Goal: Check status: Check status

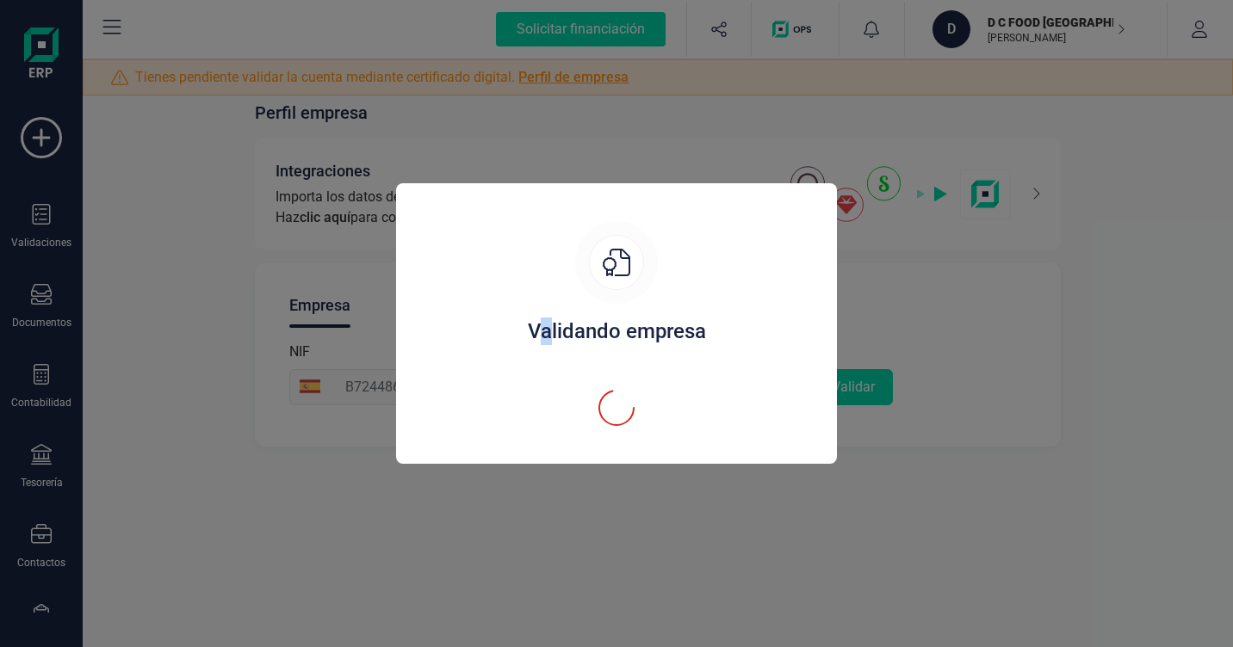
click at [548, 322] on div "Validando empresa" at bounding box center [616, 332] width 399 height 28
drag, startPoint x: 695, startPoint y: 446, endPoint x: 681, endPoint y: 456, distance: 17.2
click at [690, 448] on div "Validando empresa" at bounding box center [616, 323] width 441 height 281
drag, startPoint x: 627, startPoint y: 510, endPoint x: 750, endPoint y: 281, distance: 260.0
click at [634, 502] on div "Validando empresa" at bounding box center [616, 323] width 1233 height 647
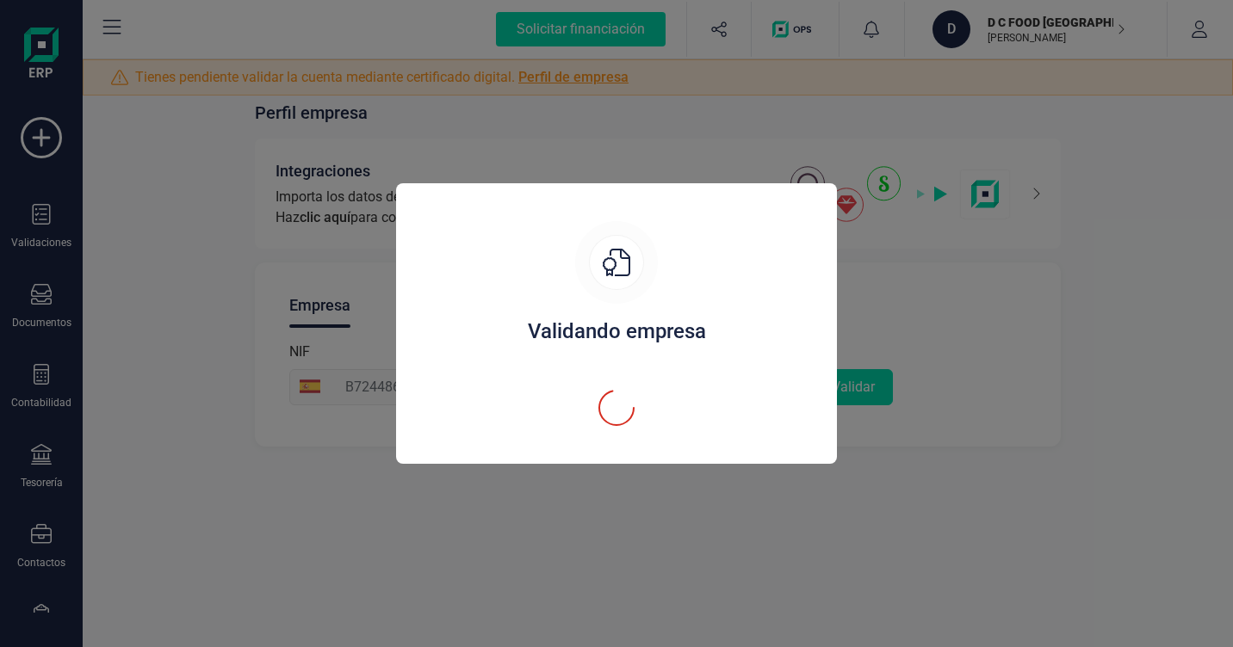
drag, startPoint x: 534, startPoint y: 172, endPoint x: 500, endPoint y: 208, distance: 49.3
click at [534, 171] on div "Validando empresa" at bounding box center [616, 323] width 1233 height 647
click at [626, 147] on div "Validando empresa" at bounding box center [616, 323] width 1233 height 647
drag, startPoint x: 811, startPoint y: 204, endPoint x: 679, endPoint y: 343, distance: 191.2
click at [807, 208] on div "Validando empresa" at bounding box center [616, 323] width 441 height 281
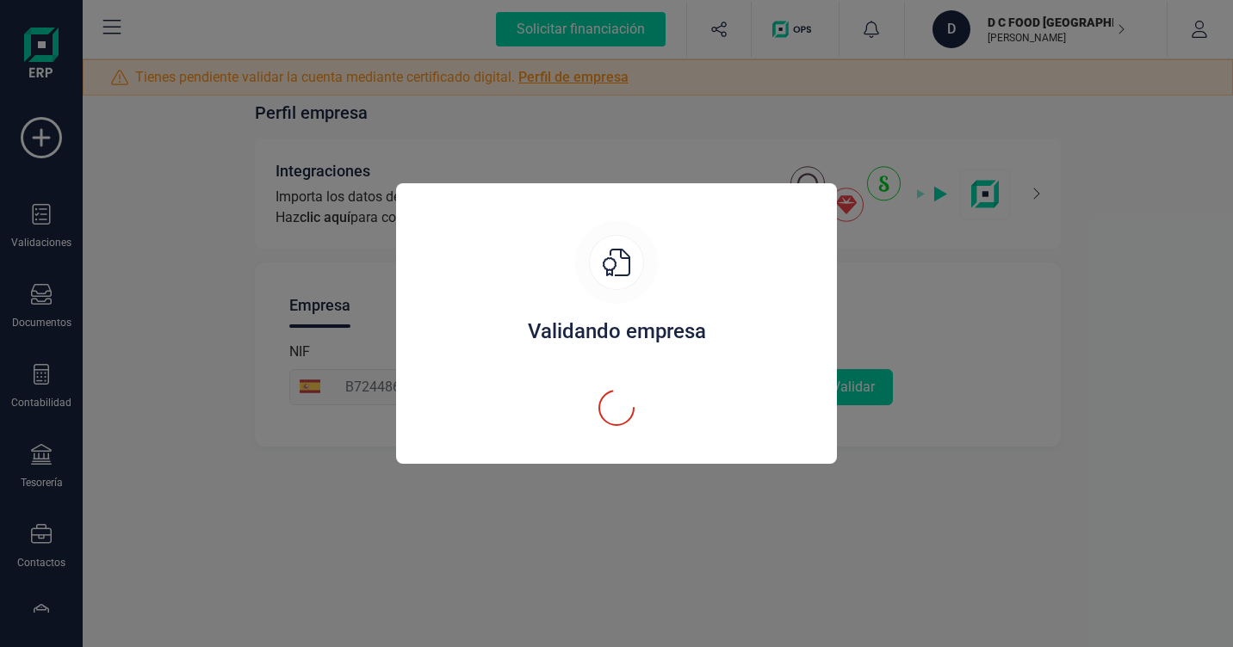
click at [673, 353] on div "Validando empresa" at bounding box center [616, 325] width 399 height 208
click at [664, 352] on div "Validando empresa" at bounding box center [616, 325] width 399 height 208
drag, startPoint x: 950, startPoint y: 107, endPoint x: 969, endPoint y: 97, distance: 21.2
click at [969, 97] on div "Validando empresa" at bounding box center [616, 323] width 1233 height 647
drag, startPoint x: 1140, startPoint y: 33, endPoint x: 1111, endPoint y: 34, distance: 28.5
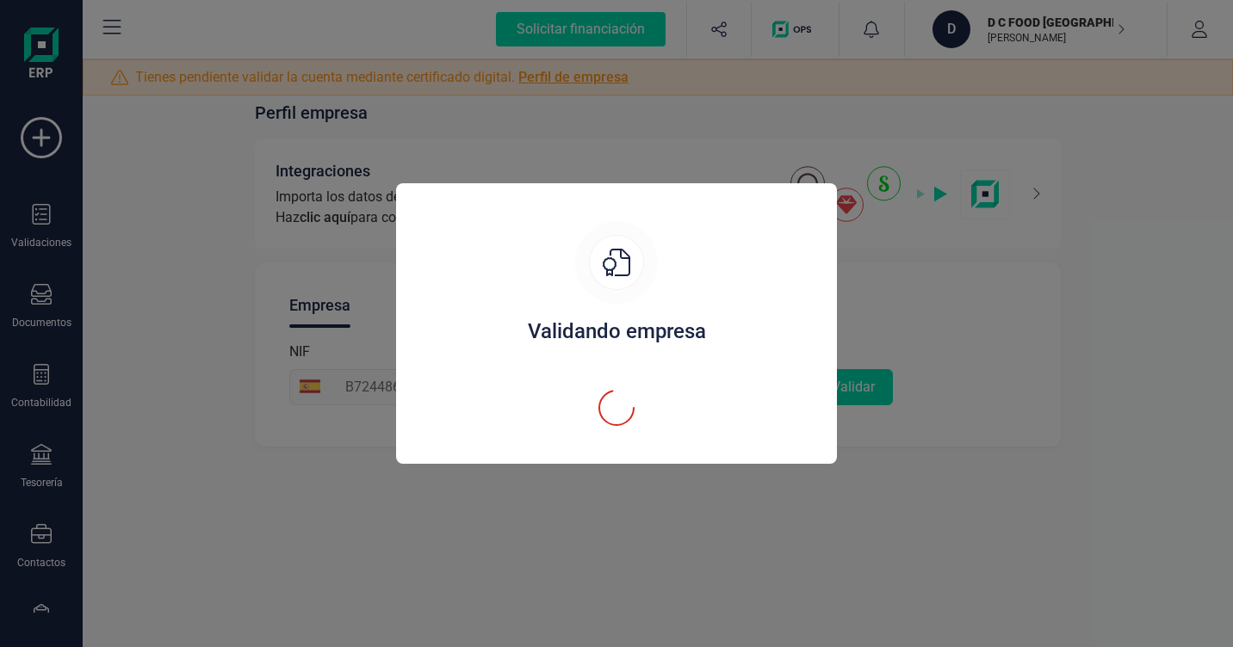
click at [1130, 34] on div "Validando empresa" at bounding box center [616, 323] width 1233 height 647
drag, startPoint x: 1073, startPoint y: 30, endPoint x: 813, endPoint y: 220, distance: 321.4
click at [1006, 94] on div "Validando empresa" at bounding box center [616, 323] width 1233 height 647
drag, startPoint x: 738, startPoint y: 263, endPoint x: 724, endPoint y: 270, distance: 15.4
click at [724, 270] on div "Validando empresa" at bounding box center [616, 325] width 399 height 208
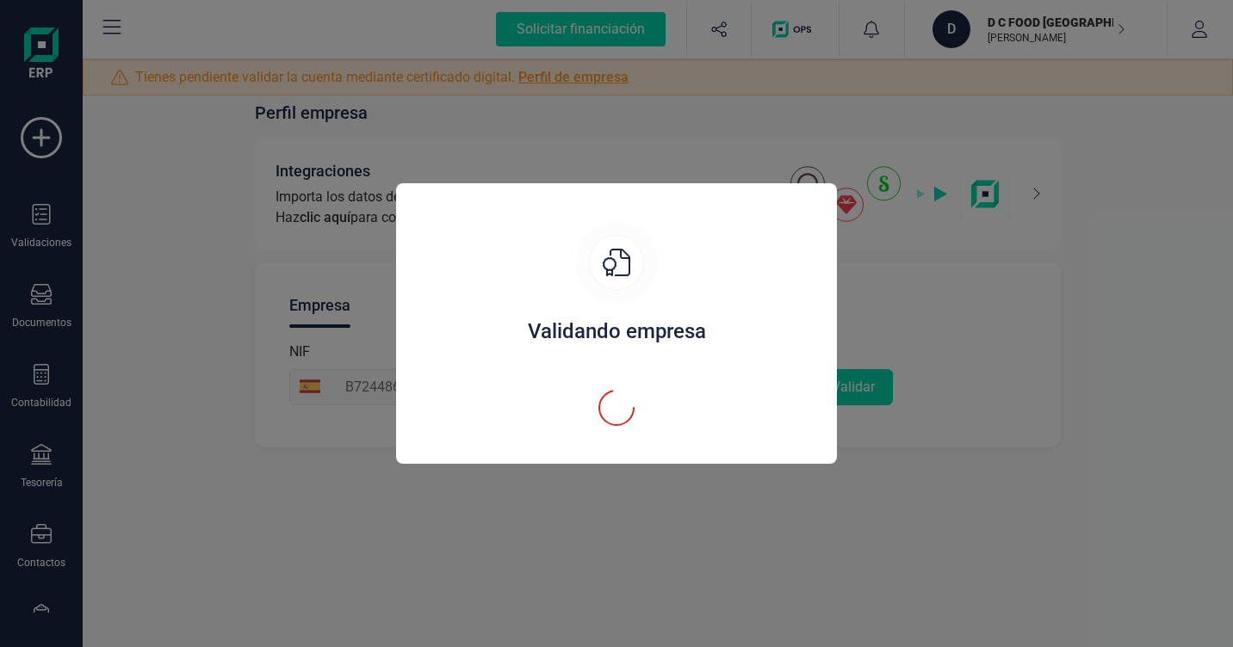
drag, startPoint x: 531, startPoint y: 324, endPoint x: 475, endPoint y: 210, distance: 126.7
click at [484, 248] on div "Validando empresa" at bounding box center [616, 325] width 399 height 208
